Goal: Information Seeking & Learning: Learn about a topic

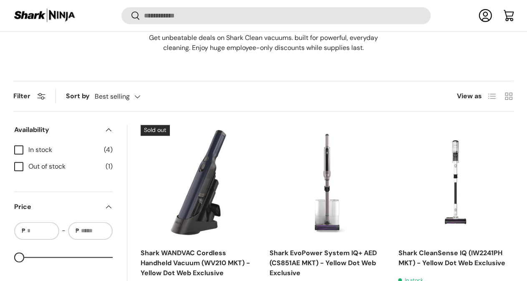
scroll to position [432, 0]
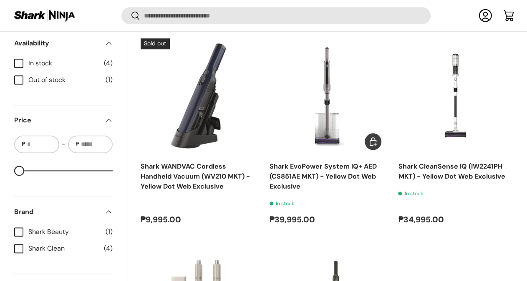
click at [281, 162] on link "Shark EvoPower System IQ+ AED (CS851AE MKT) - Yellow Dot Web Exclusive" at bounding box center [322, 176] width 107 height 29
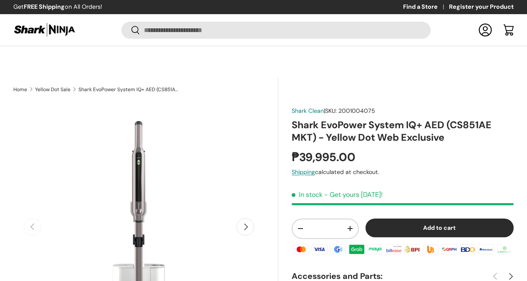
scroll to position [171, 0]
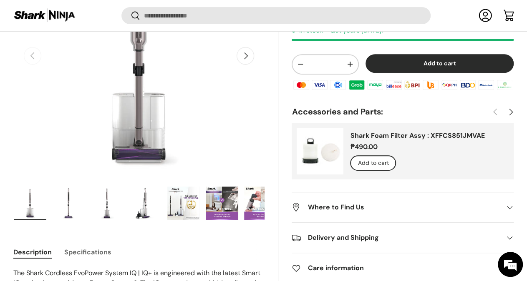
click at [236, 47] on button "Next" at bounding box center [245, 56] width 18 height 18
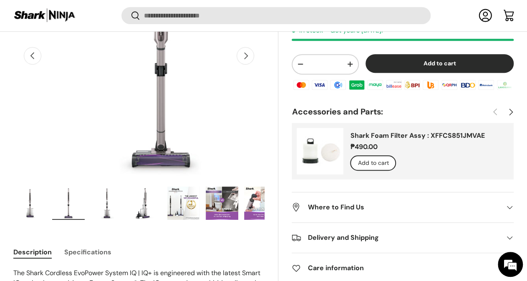
click at [236, 47] on button "Next" at bounding box center [245, 56] width 18 height 18
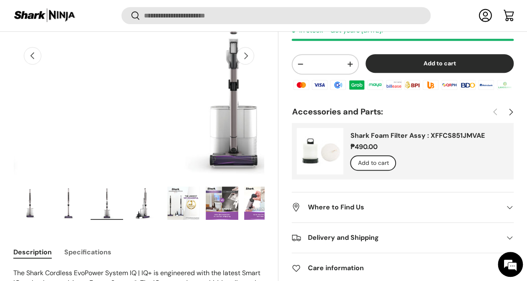
click at [236, 47] on button "Next" at bounding box center [245, 56] width 18 height 18
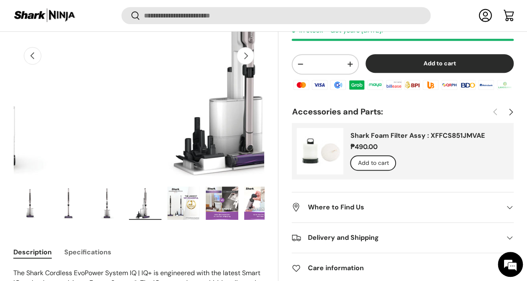
click at [236, 47] on button "Next" at bounding box center [245, 56] width 18 height 18
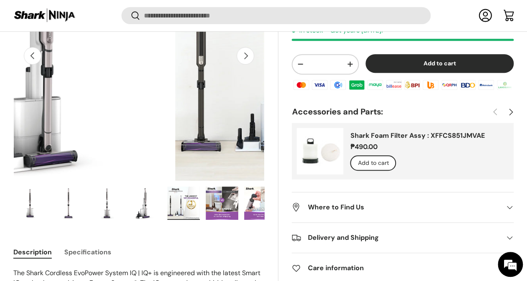
click at [236, 47] on button "Next" at bounding box center [245, 56] width 18 height 18
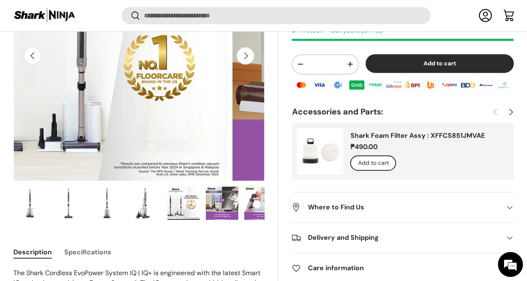
click at [236, 47] on button "Next" at bounding box center [245, 56] width 18 height 18
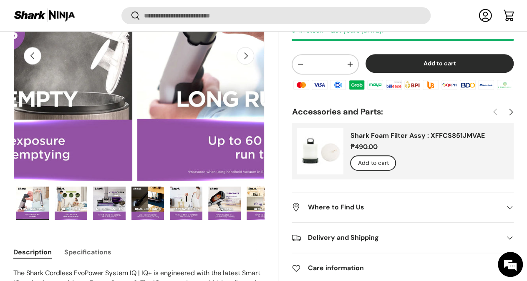
scroll to position [0, 1409]
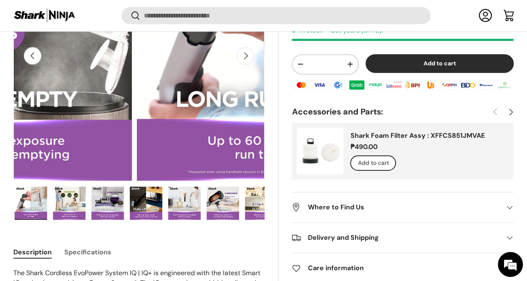
click at [236, 47] on button "Next" at bounding box center [245, 56] width 18 height 18
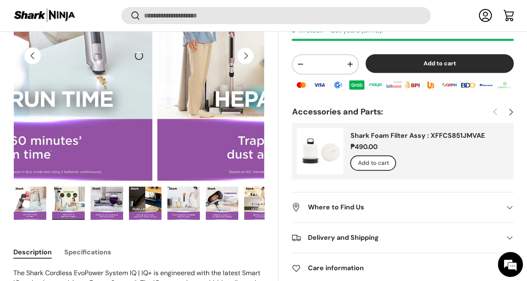
click at [46, 187] on img "Gallery Viewer" at bounding box center [30, 203] width 33 height 33
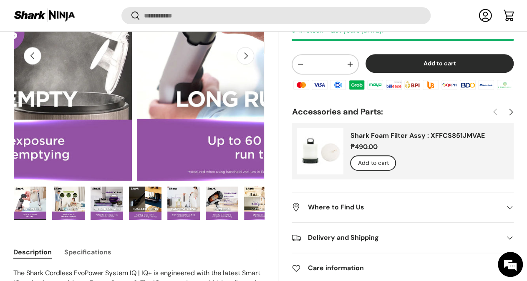
click at [79, 187] on img "Gallery Viewer" at bounding box center [68, 203] width 33 height 33
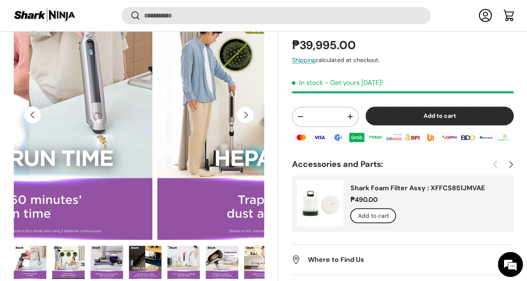
scroll to position [128, 0]
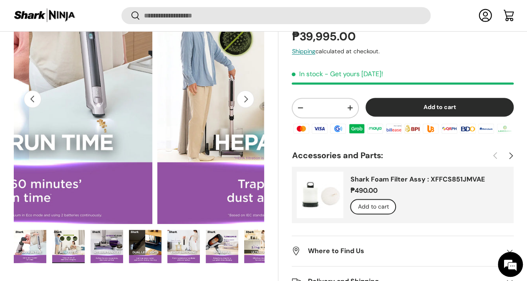
click at [123, 235] on img "Gallery Viewer" at bounding box center [106, 246] width 33 height 33
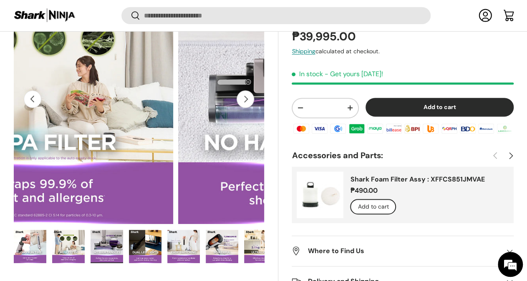
click at [153, 231] on img "Gallery Viewer" at bounding box center [145, 246] width 33 height 33
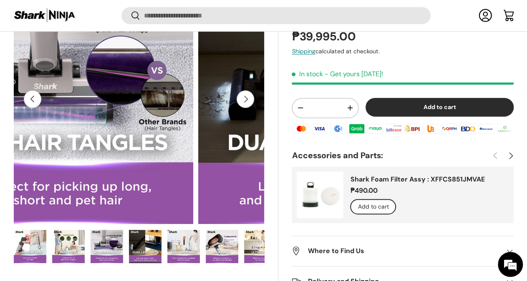
click at [194, 230] on img "Gallery Viewer" at bounding box center [183, 246] width 33 height 33
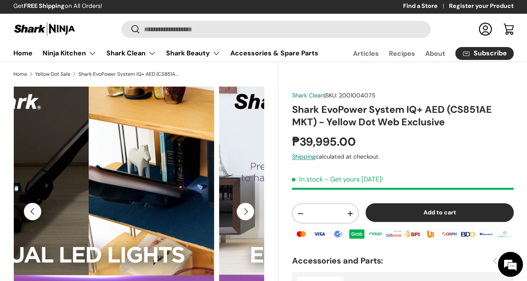
scroll to position [0, 0]
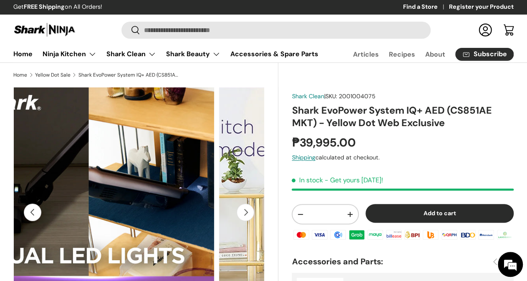
click at [218, 214] on img "Gallery Viewer" at bounding box center [343, 212] width 251 height 251
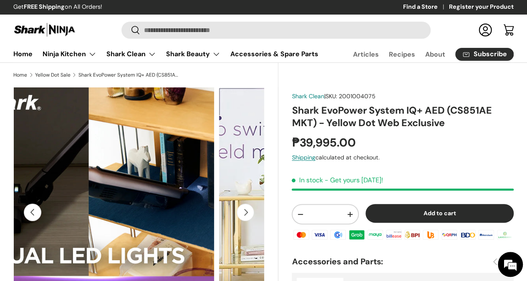
click at [218, 211] on img "Gallery Viewer" at bounding box center [343, 212] width 251 height 251
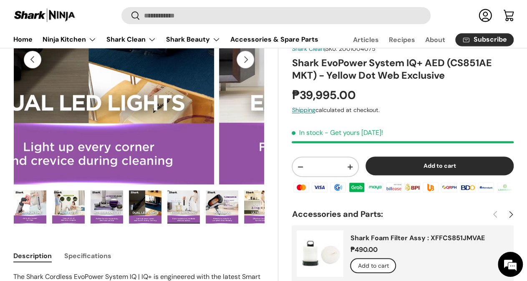
scroll to position [130, 0]
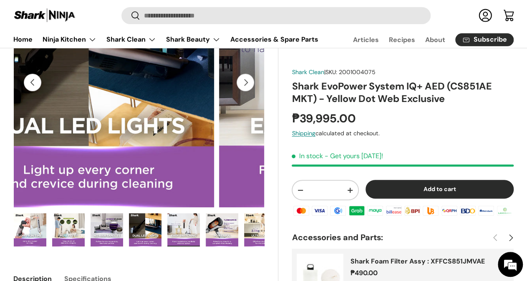
click at [231, 227] on img "Gallery Viewer" at bounding box center [222, 229] width 33 height 33
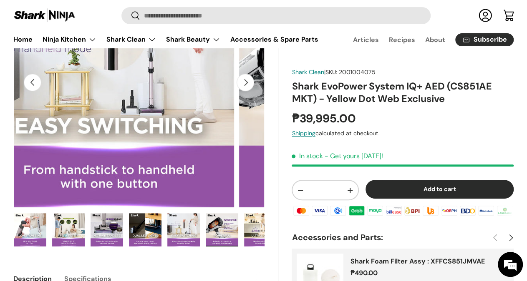
click at [200, 228] on img "Gallery Viewer" at bounding box center [183, 229] width 33 height 33
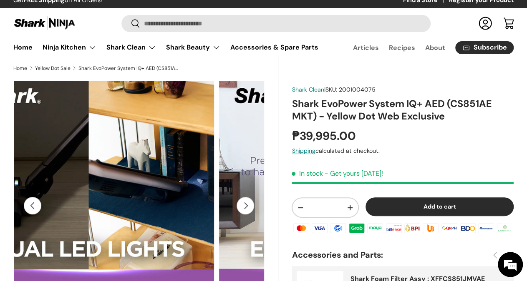
scroll to position [0, 0]
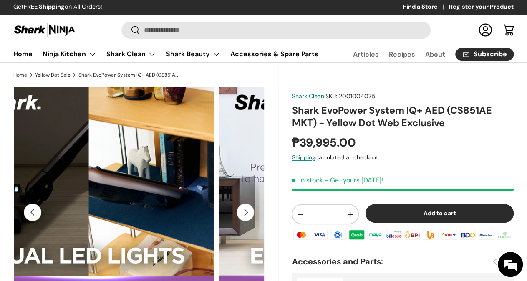
click at [236, 221] on button "Next" at bounding box center [245, 213] width 18 height 18
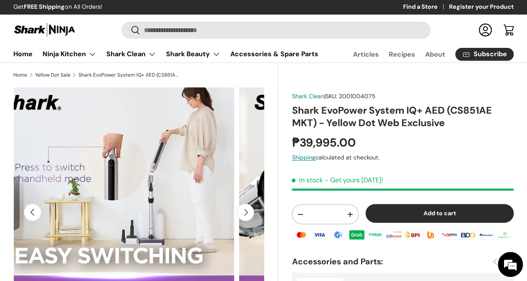
click at [236, 221] on button "Next" at bounding box center [245, 213] width 18 height 18
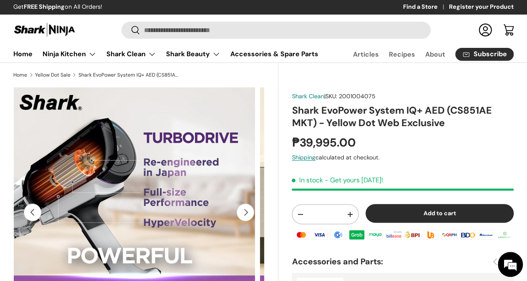
scroll to position [0, 455]
click at [236, 221] on button "Next" at bounding box center [245, 213] width 18 height 18
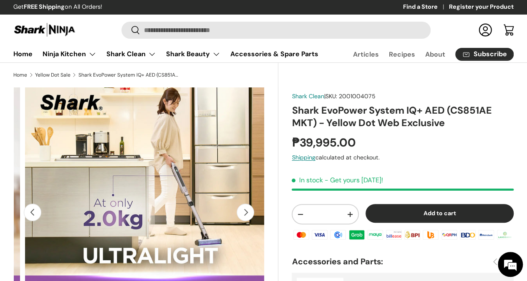
scroll to position [0, 0]
click at [236, 221] on button "Next" at bounding box center [245, 213] width 18 height 18
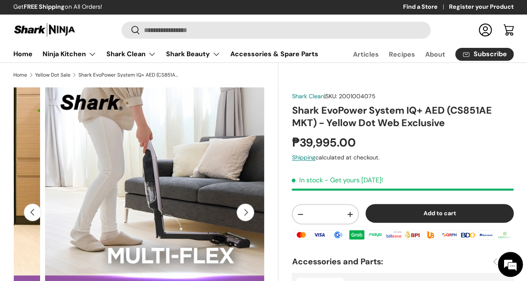
click at [236, 221] on button "Next" at bounding box center [245, 213] width 18 height 18
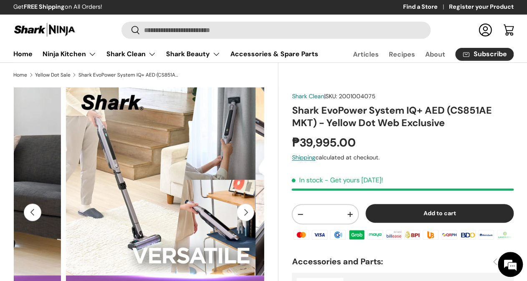
click at [236, 221] on button "Next" at bounding box center [245, 213] width 18 height 18
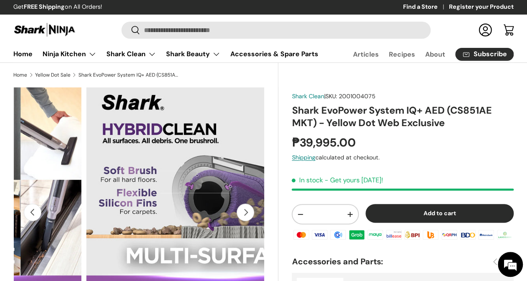
click at [236, 221] on button "Next" at bounding box center [245, 213] width 18 height 18
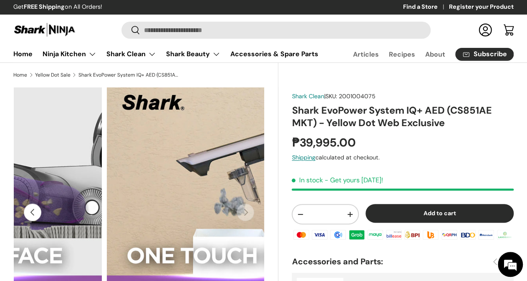
click at [41, 219] on button "Previous" at bounding box center [33, 213] width 18 height 18
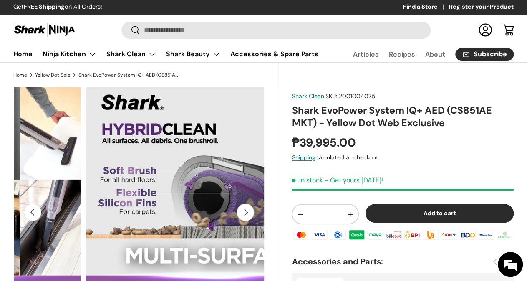
click at [41, 219] on button "Previous" at bounding box center [33, 213] width 18 height 18
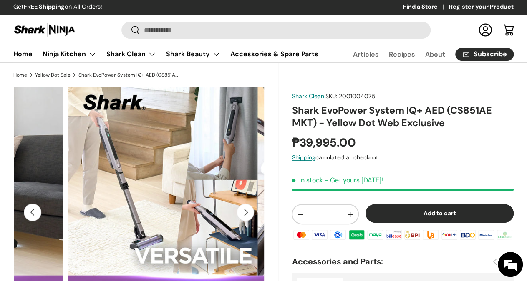
click at [41, 219] on button "Previous" at bounding box center [33, 213] width 18 height 18
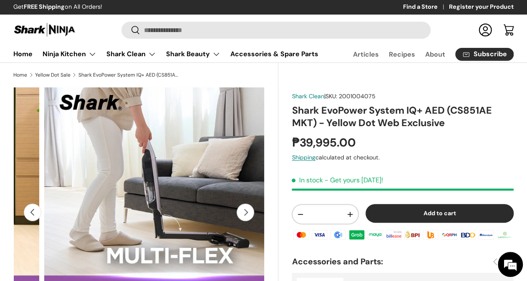
click at [41, 219] on button "Previous" at bounding box center [33, 213] width 18 height 18
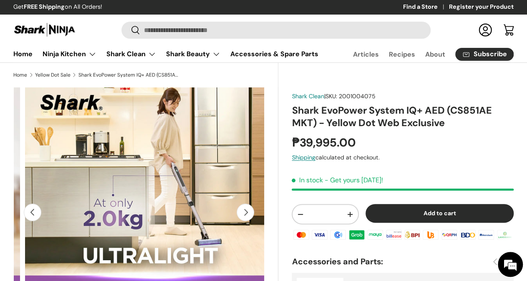
click at [41, 219] on button "Previous" at bounding box center [33, 213] width 18 height 18
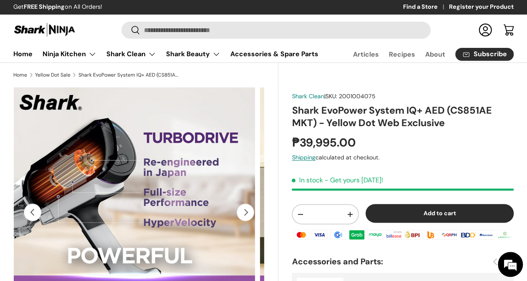
click at [41, 219] on button "Previous" at bounding box center [33, 213] width 18 height 18
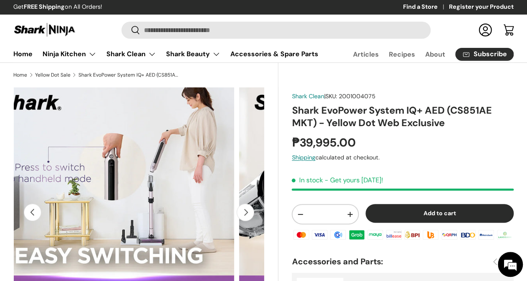
click at [41, 219] on button "Previous" at bounding box center [33, 213] width 18 height 18
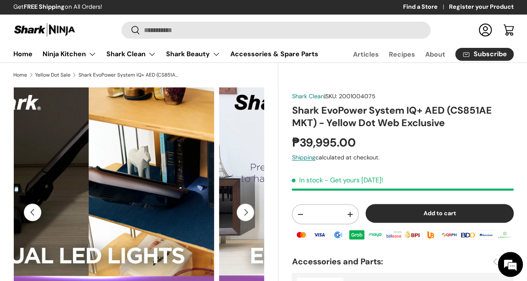
click at [41, 219] on button "Previous" at bounding box center [33, 213] width 18 height 18
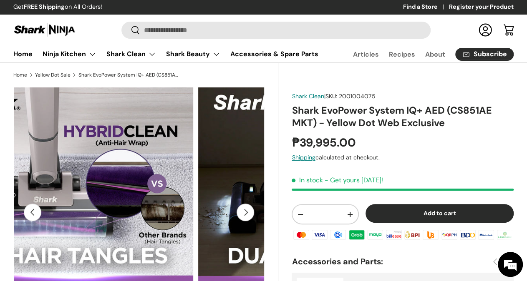
click at [41, 219] on button "Previous" at bounding box center [33, 213] width 18 height 18
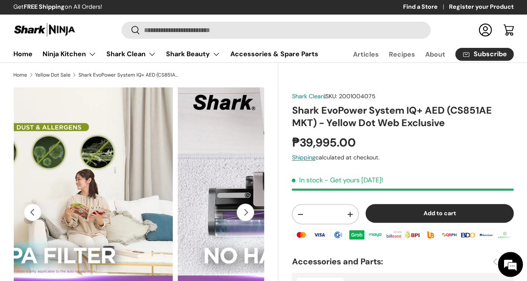
click at [41, 219] on button "Previous" at bounding box center [33, 213] width 18 height 18
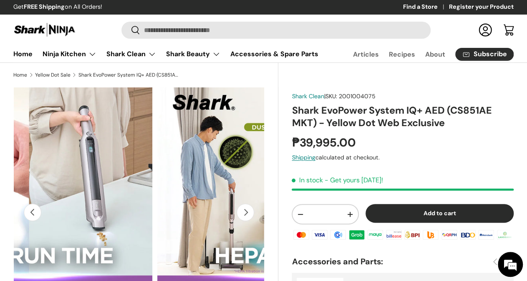
click at [41, 219] on button "Previous" at bounding box center [33, 213] width 18 height 18
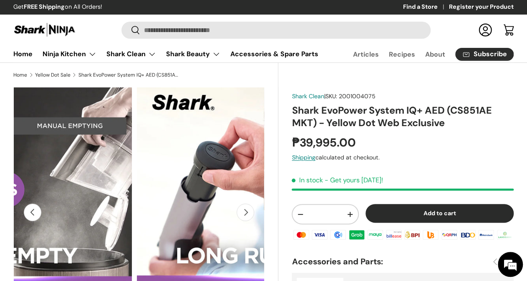
click at [41, 219] on button "Previous" at bounding box center [33, 213] width 18 height 18
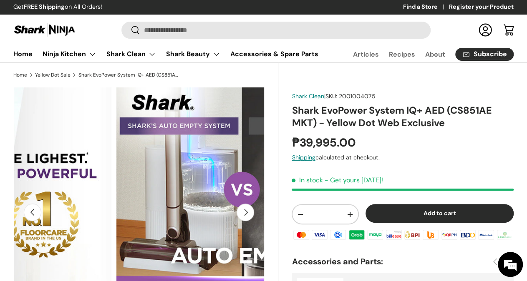
click at [41, 219] on button "Previous" at bounding box center [33, 213] width 18 height 18
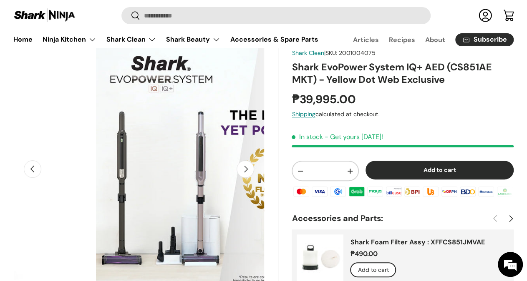
click at [239, 176] on button "Next" at bounding box center [245, 170] width 18 height 18
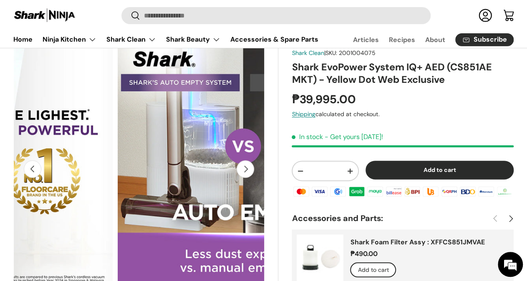
click at [239, 176] on button "Next" at bounding box center [245, 170] width 18 height 18
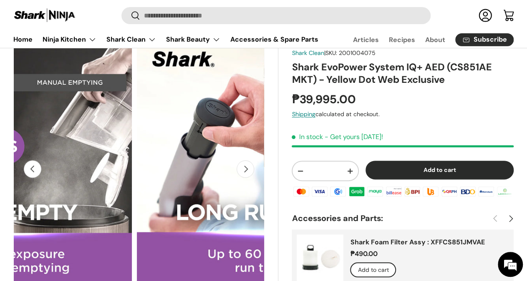
click at [241, 173] on button "Next" at bounding box center [245, 170] width 18 height 18
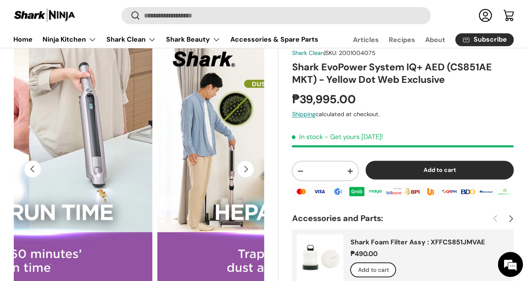
click at [241, 173] on button "Next" at bounding box center [245, 170] width 18 height 18
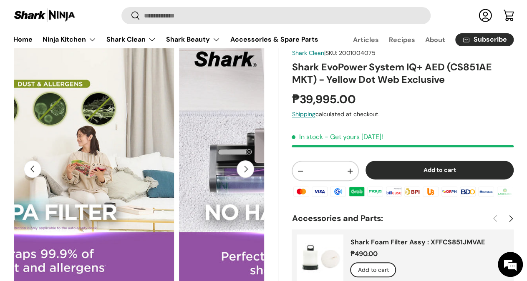
scroll to position [0, 1879]
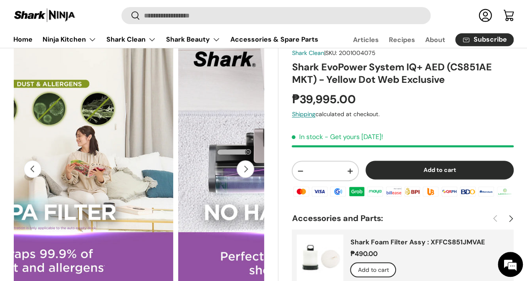
click at [241, 173] on button "Next" at bounding box center [245, 170] width 18 height 18
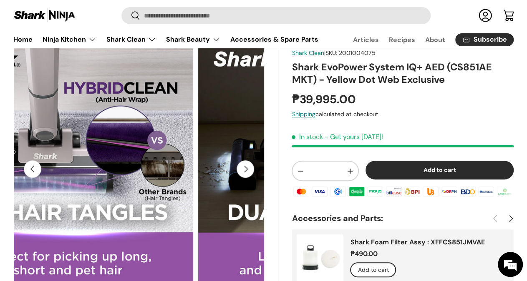
click at [241, 173] on button "Next" at bounding box center [245, 170] width 18 height 18
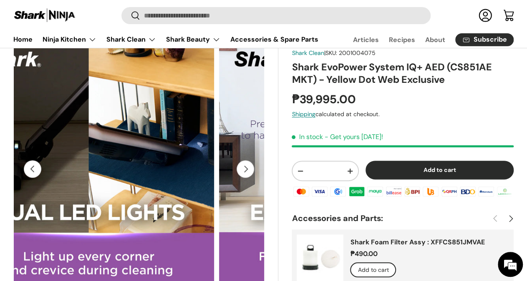
scroll to position [0, 384]
click at [241, 175] on button "Next" at bounding box center [245, 170] width 18 height 18
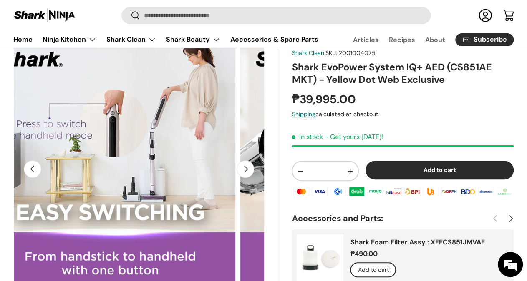
scroll to position [0, 2583]
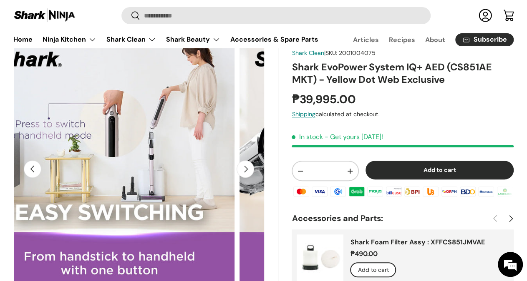
click at [241, 176] on button "Next" at bounding box center [245, 170] width 18 height 18
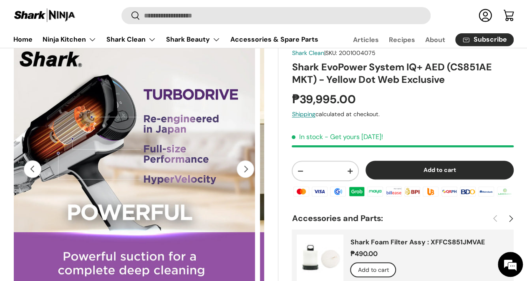
click at [241, 176] on button "Next" at bounding box center [245, 170] width 18 height 18
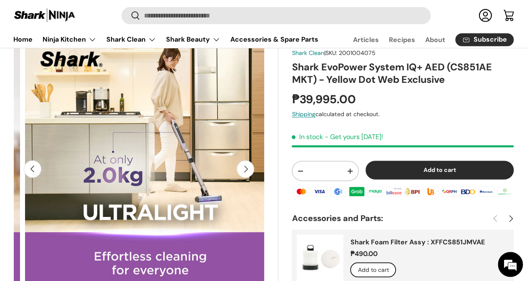
click at [240, 176] on button "Next" at bounding box center [245, 170] width 18 height 18
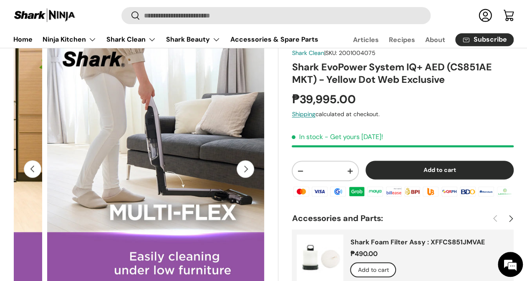
scroll to position [0, 3288]
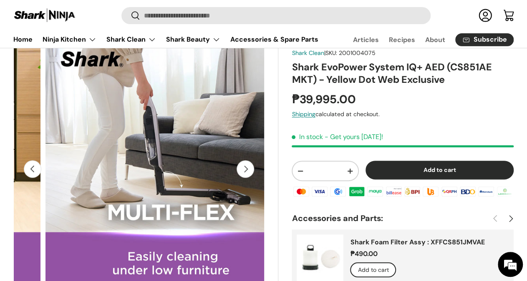
click at [240, 176] on button "Next" at bounding box center [245, 170] width 18 height 18
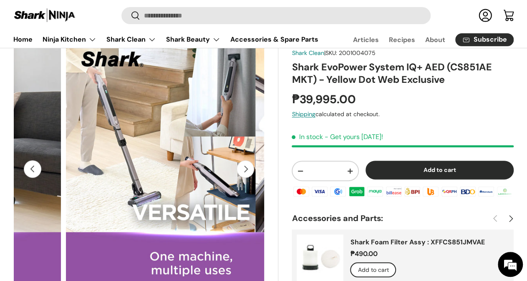
click at [240, 176] on button "Next" at bounding box center [245, 170] width 18 height 18
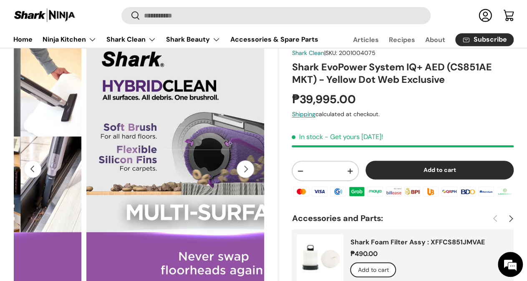
scroll to position [0, 455]
click at [239, 176] on button "Next" at bounding box center [245, 170] width 18 height 18
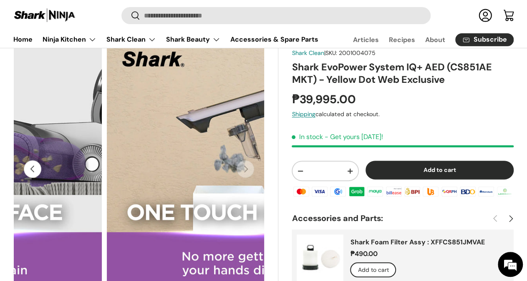
scroll to position [0, 3993]
click at [41, 175] on button "Previous" at bounding box center [33, 170] width 18 height 18
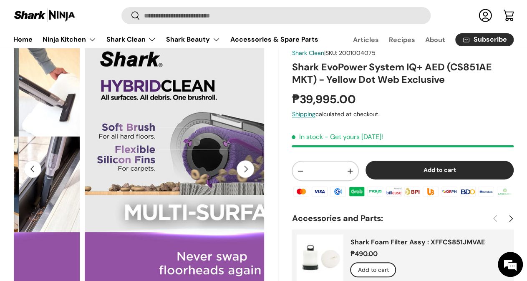
click at [41, 175] on button "Previous" at bounding box center [33, 170] width 18 height 18
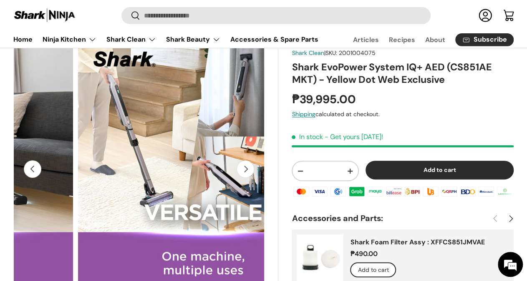
click at [41, 175] on button "Previous" at bounding box center [33, 170] width 18 height 18
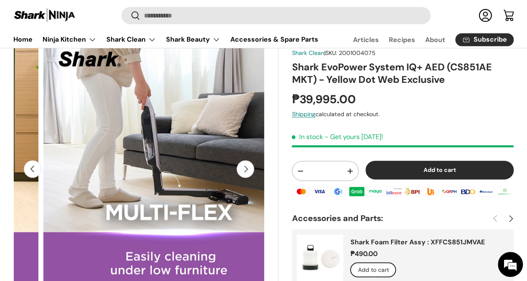
click at [41, 175] on button "Previous" at bounding box center [33, 170] width 18 height 18
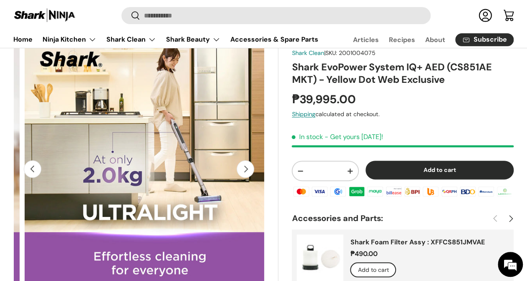
click at [41, 175] on button "Previous" at bounding box center [33, 170] width 18 height 18
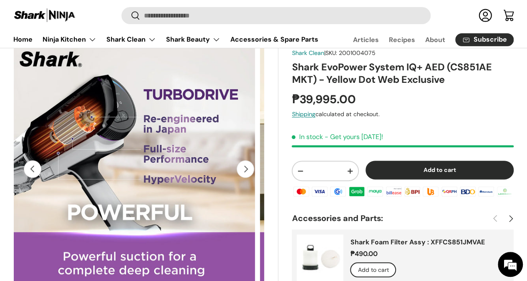
click at [41, 175] on button "Previous" at bounding box center [33, 170] width 18 height 18
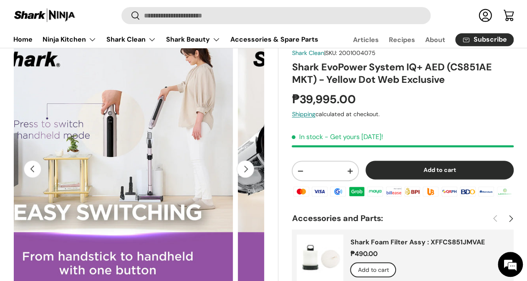
scroll to position [0, 422]
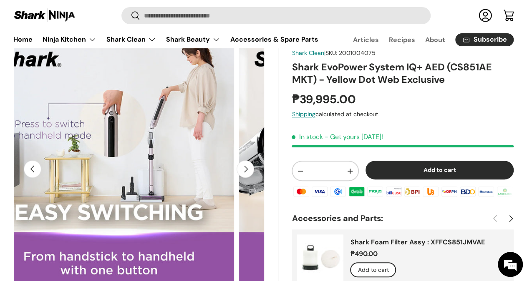
click at [41, 175] on button "Previous" at bounding box center [33, 170] width 18 height 18
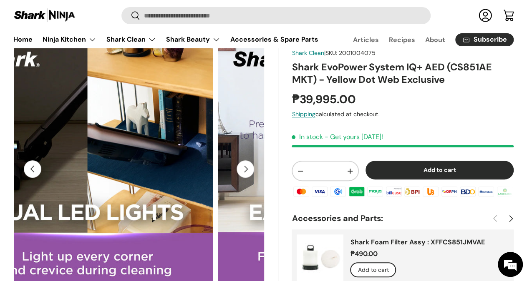
click at [41, 175] on button "Previous" at bounding box center [33, 170] width 18 height 18
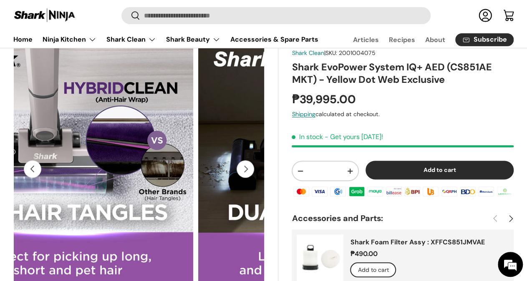
click at [41, 175] on button "Previous" at bounding box center [33, 170] width 18 height 18
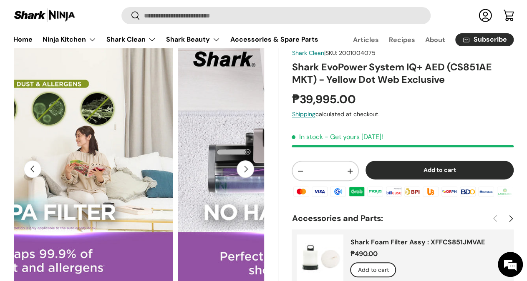
click at [41, 175] on button "Previous" at bounding box center [33, 170] width 18 height 18
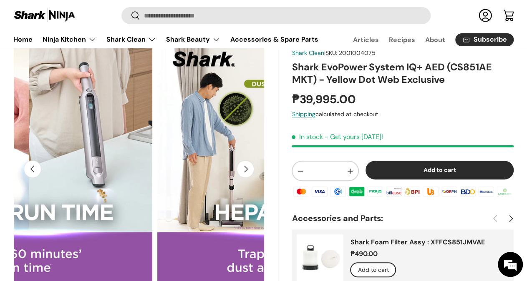
click at [41, 175] on button "Previous" at bounding box center [33, 170] width 18 height 18
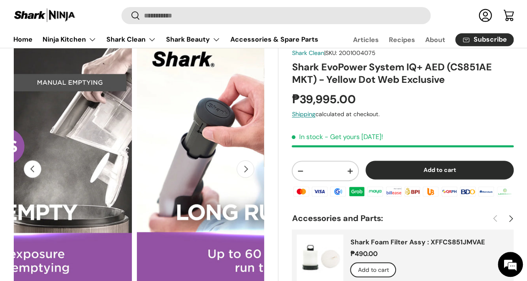
click at [41, 175] on button "Previous" at bounding box center [33, 170] width 18 height 18
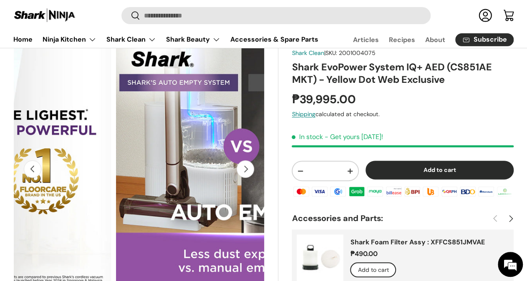
click at [41, 175] on button "Previous" at bounding box center [33, 170] width 18 height 18
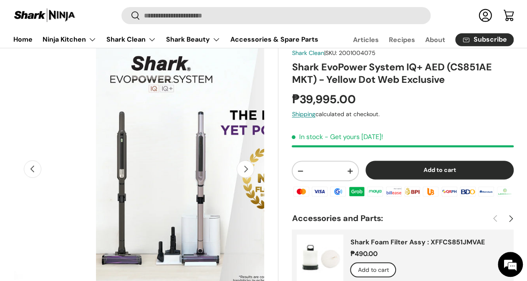
click at [236, 178] on button "Next" at bounding box center [245, 170] width 18 height 18
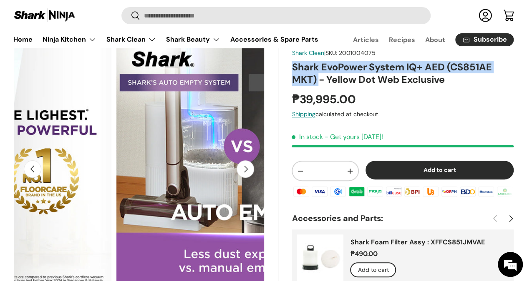
drag, startPoint x: 299, startPoint y: 83, endPoint x: 324, endPoint y: 96, distance: 27.8
click at [324, 86] on h1 "Shark EvoPower System IQ+ AED (CS851AE MKT) - Yellow Dot Web Exclusive" at bounding box center [402, 73] width 222 height 25
copy h1 "Shark EvoPower System IQ+ AED (CS851AE MKT)"
